Goal: Transaction & Acquisition: Purchase product/service

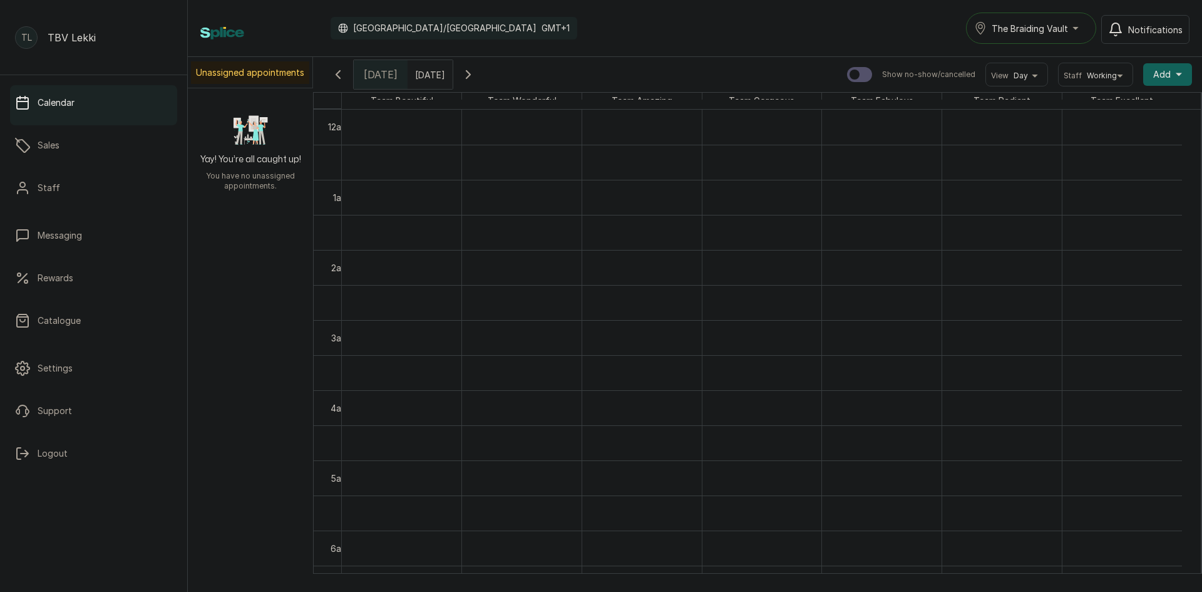
scroll to position [19, 0]
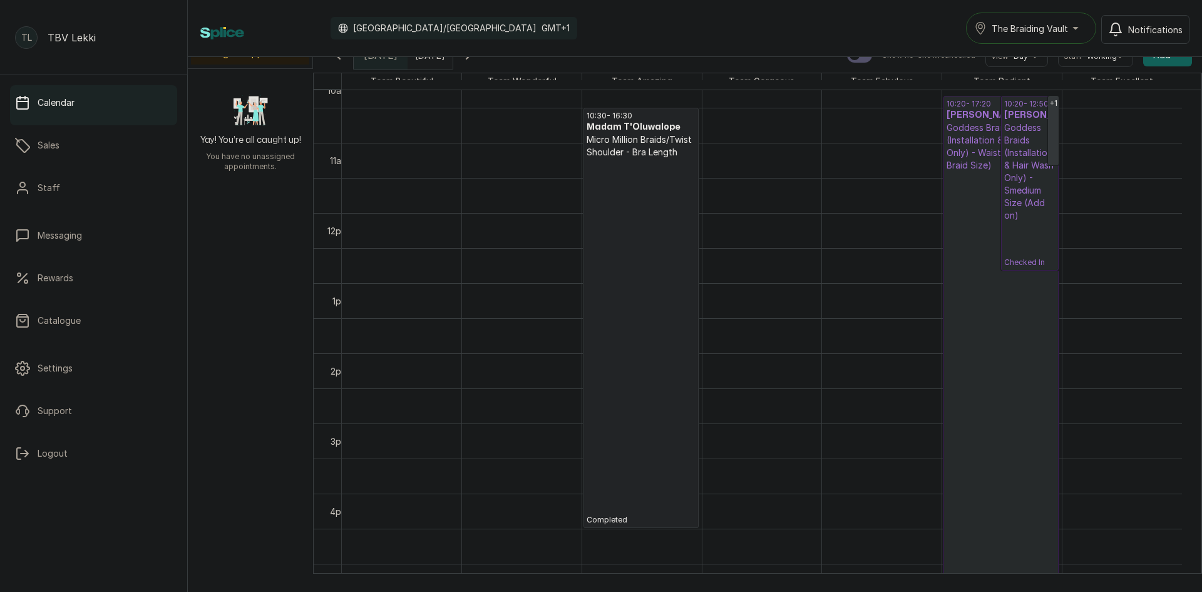
click at [983, 320] on p "Checked In" at bounding box center [1001, 377] width 109 height 411
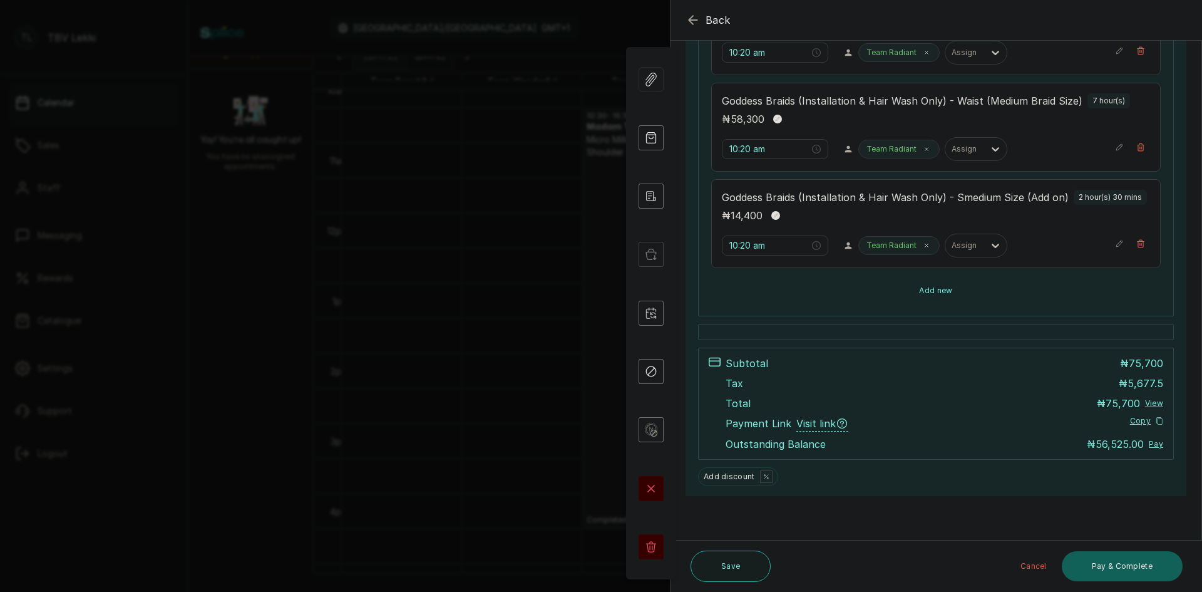
scroll to position [339, 0]
click at [1098, 576] on button "Pay & Complete" at bounding box center [1122, 566] width 121 height 30
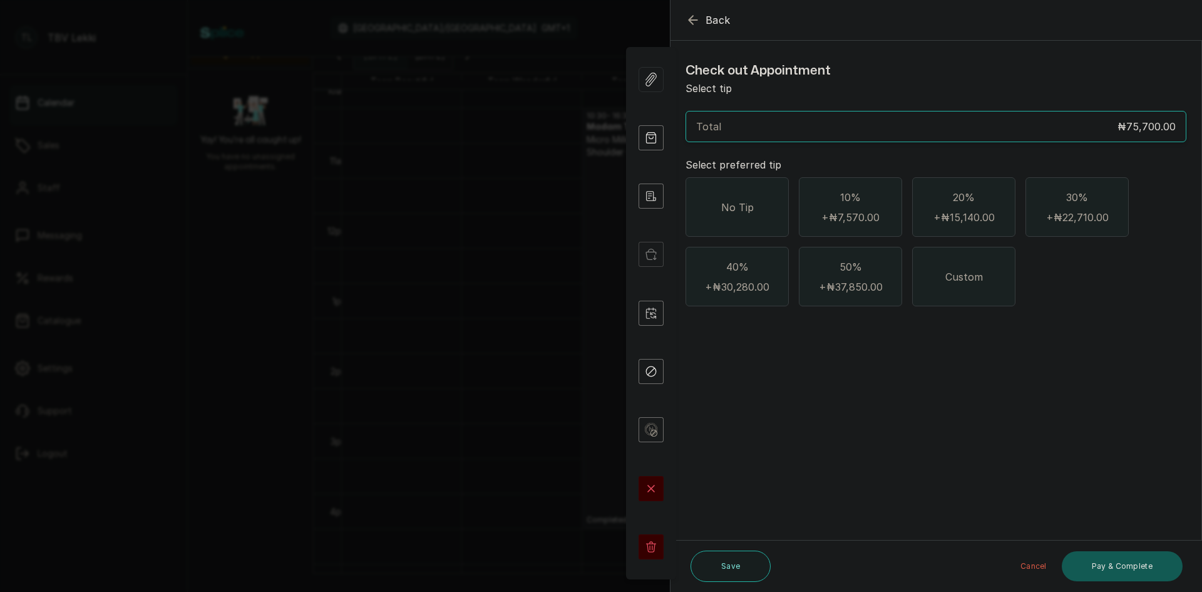
scroll to position [0, 0]
click at [727, 219] on div "No Tip" at bounding box center [737, 206] width 103 height 59
click at [1116, 562] on button "Pay & Complete" at bounding box center [1122, 566] width 121 height 30
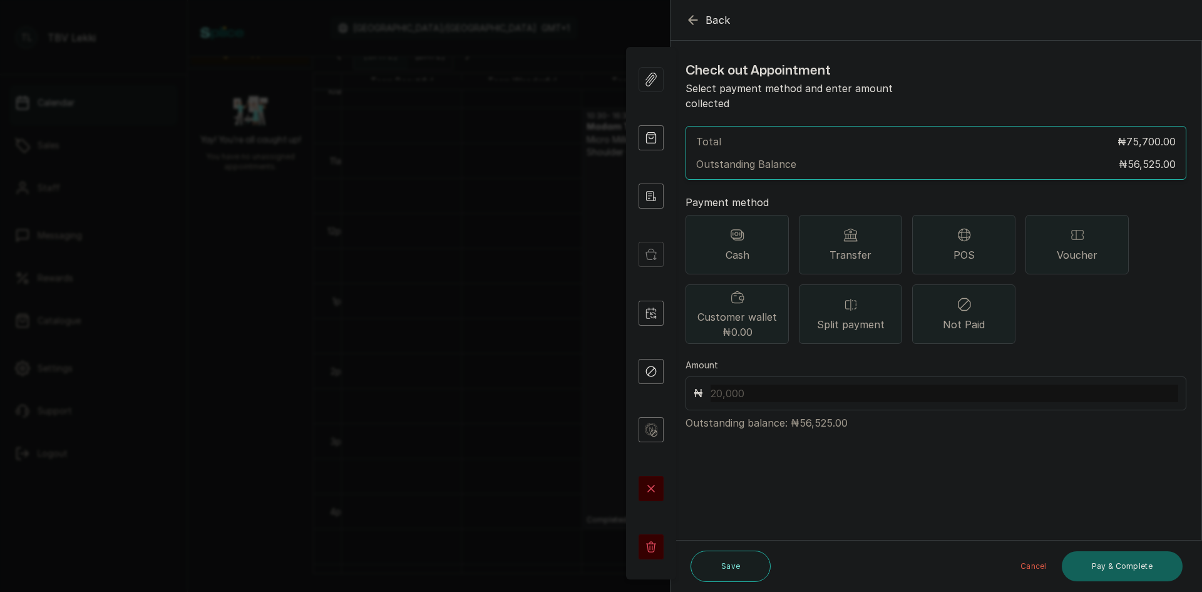
click at [864, 224] on div "Transfer" at bounding box center [850, 244] width 103 height 59
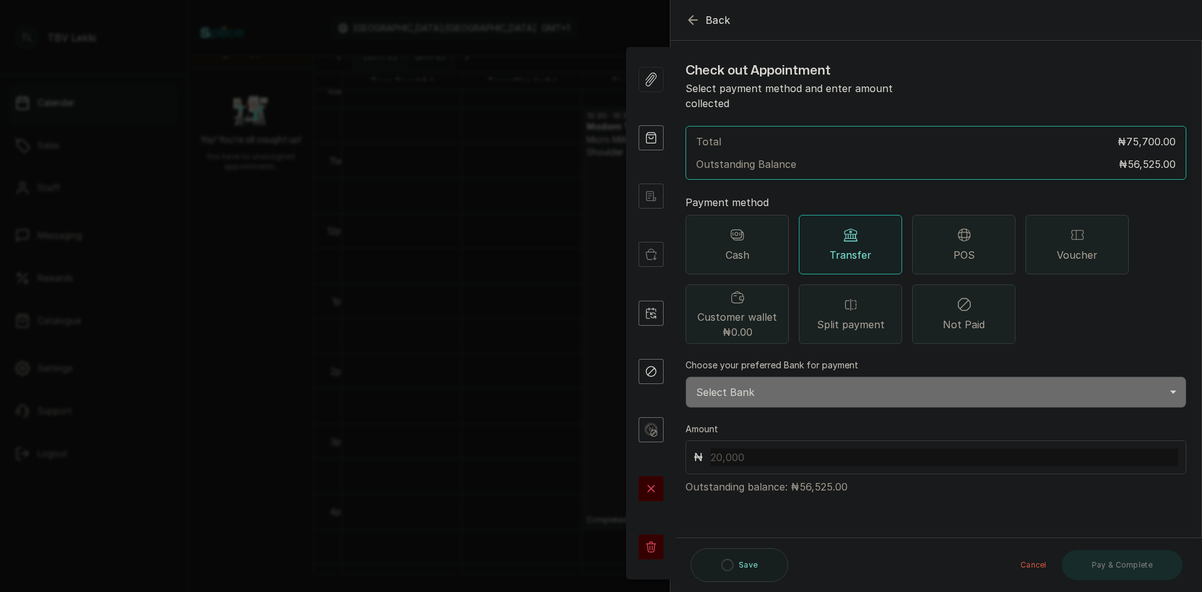
click at [800, 378] on select "Select Bank TRACTION/TBV LEKKI Paystack-Titan Traction - The braiding vault lek…" at bounding box center [936, 391] width 501 height 31
select select "62904d0a-568b-41cd-8b51-e4b930b2e002"
click at [686, 376] on select "Select Bank TRACTION/TBV LEKKI Paystack-Titan Traction - The braiding vault lek…" at bounding box center [936, 391] width 501 height 31
click at [772, 451] on div "₦" at bounding box center [936, 457] width 501 height 34
click at [748, 448] on input "text" at bounding box center [945, 457] width 468 height 18
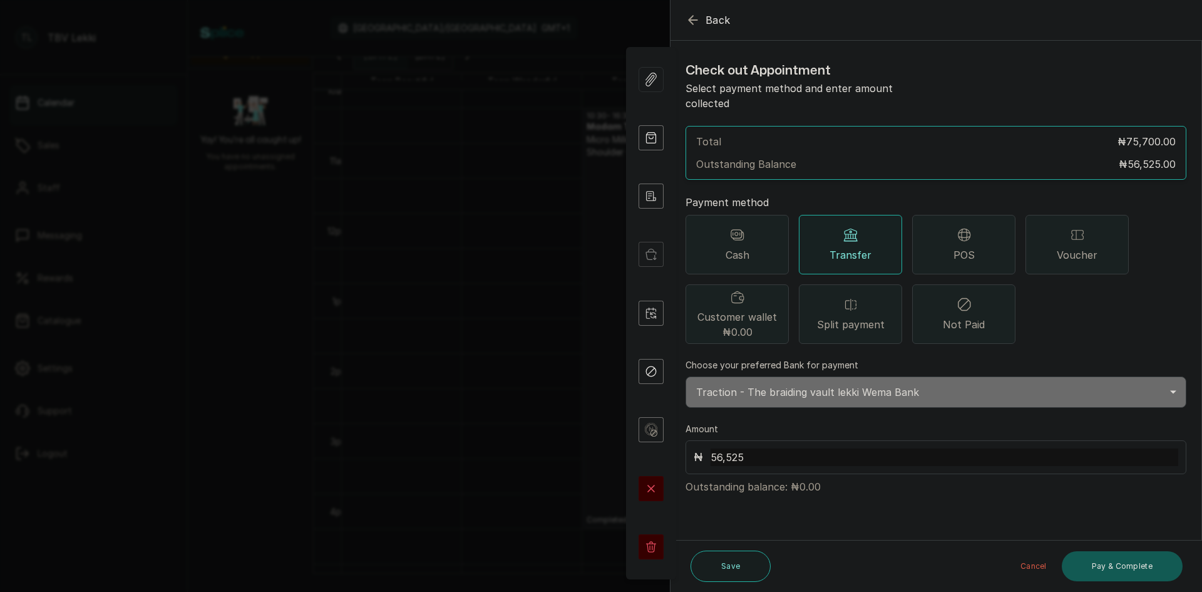
type input "56,525"
click at [1124, 572] on button "Pay & Complete" at bounding box center [1122, 566] width 121 height 30
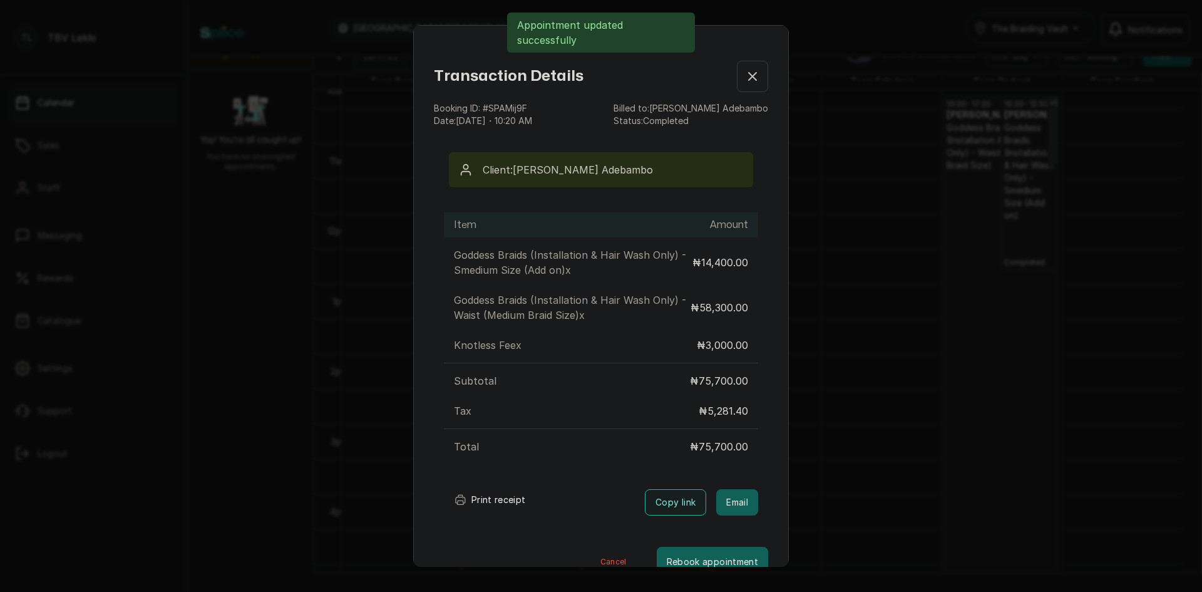
click at [507, 491] on button "Print receipt" at bounding box center [490, 499] width 92 height 25
click at [496, 501] on button "Print receipt" at bounding box center [490, 499] width 92 height 25
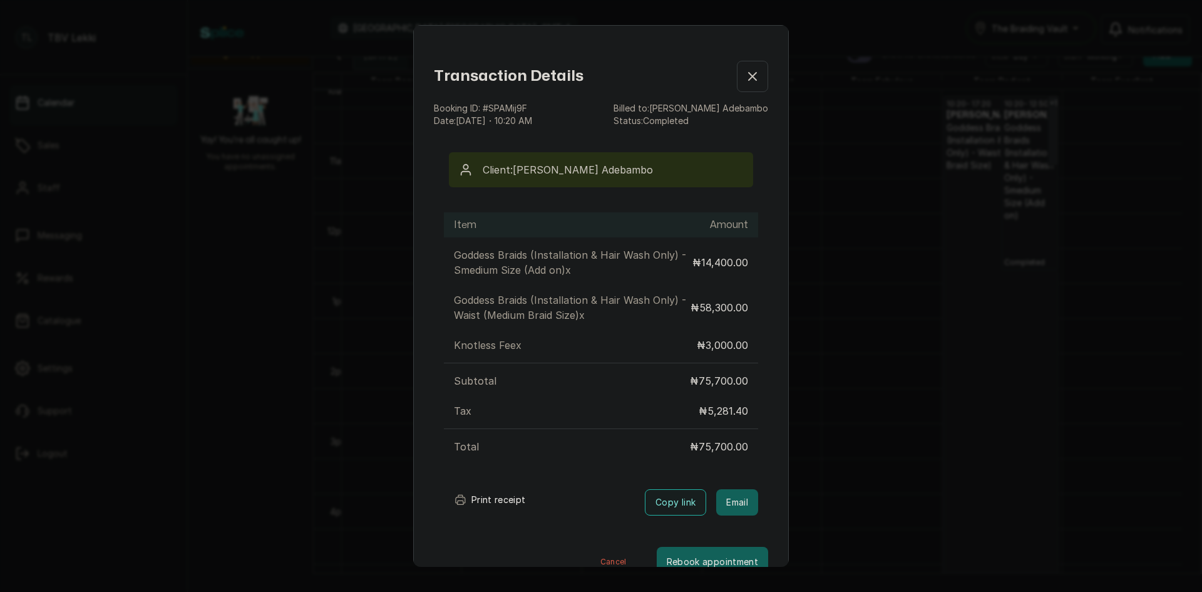
click at [737, 77] on button "Show no-show/cancelled" at bounding box center [752, 76] width 31 height 31
